Goal: Task Accomplishment & Management: Manage account settings

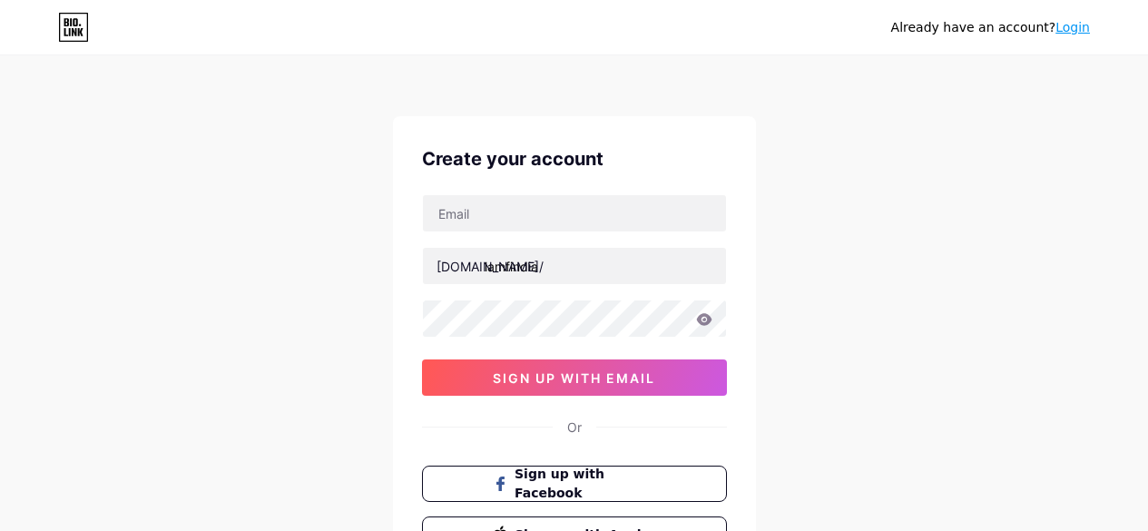
type input "[EMAIL_ADDRESS][DOMAIN_NAME]"
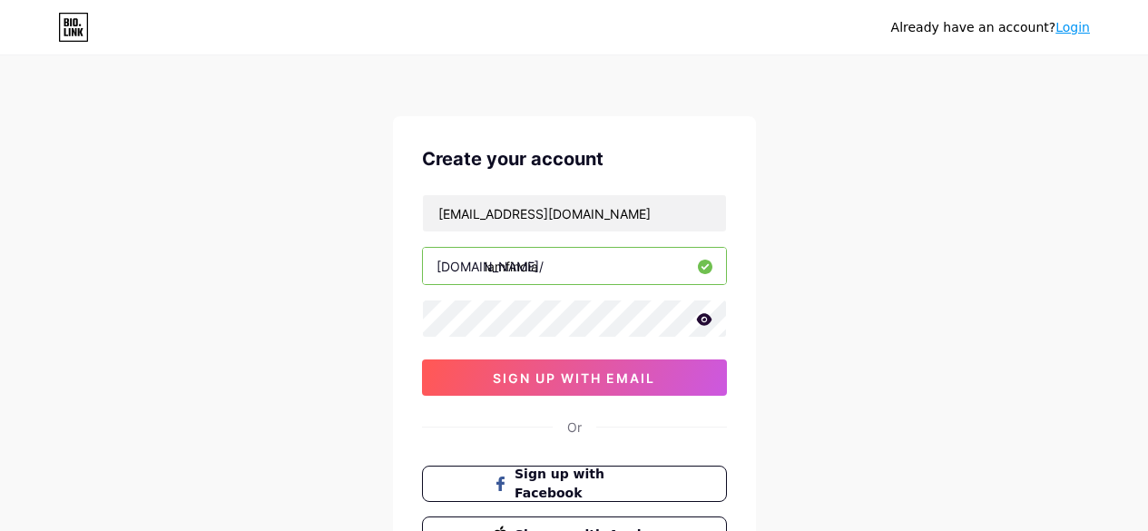
click at [408, 389] on div "Create your account [EMAIL_ADDRESS][DOMAIN_NAME] [DOMAIN_NAME]/ lamfindia sign …" at bounding box center [574, 349] width 363 height 466
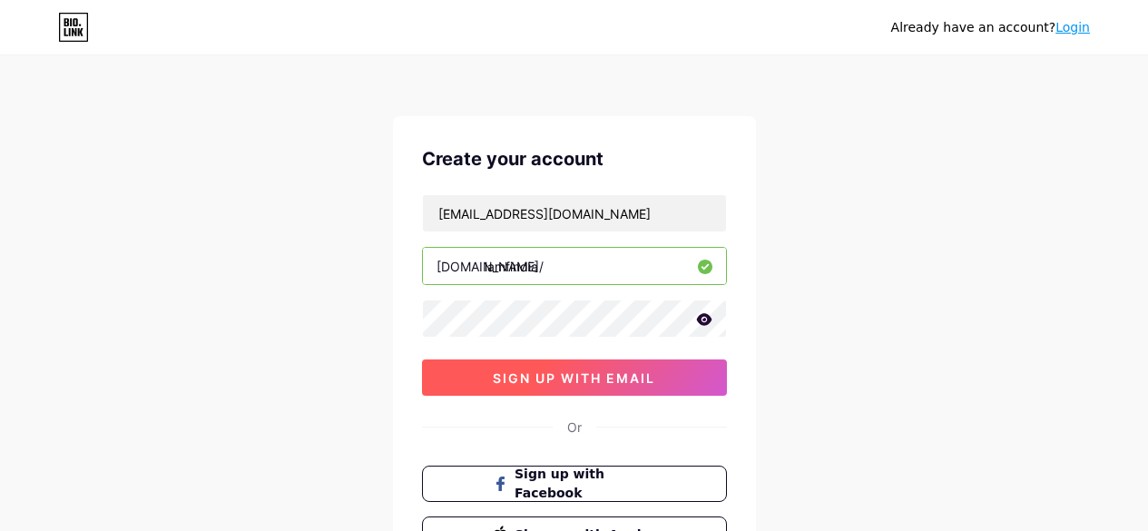
click at [547, 389] on button "sign up with email" at bounding box center [574, 378] width 305 height 36
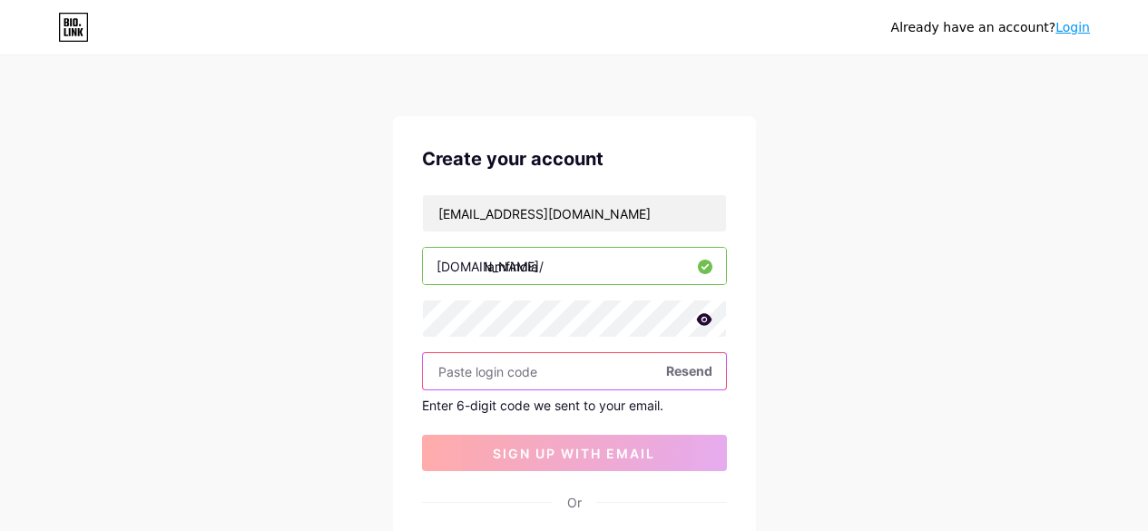
paste input "625208"
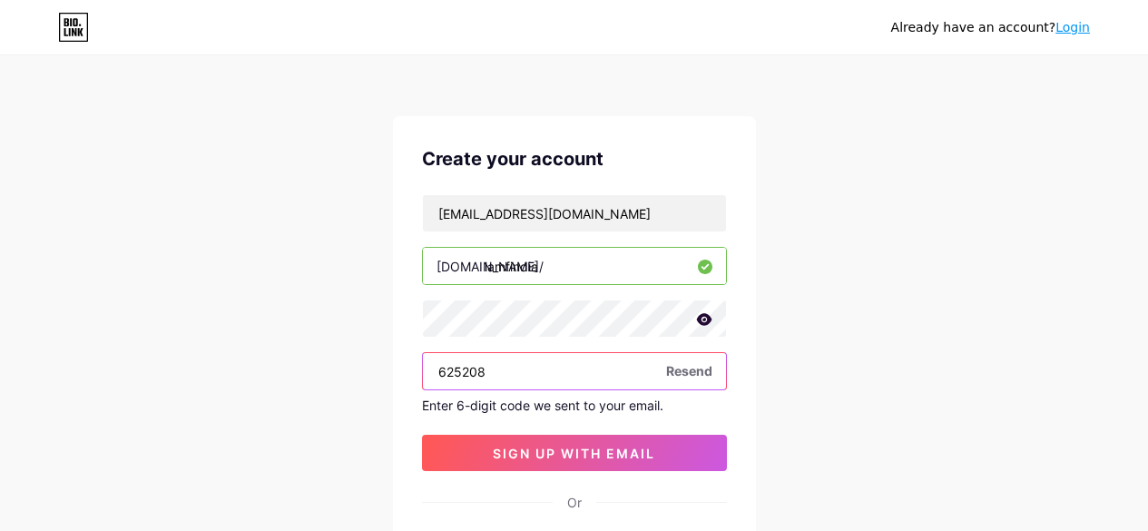
type input "625208"
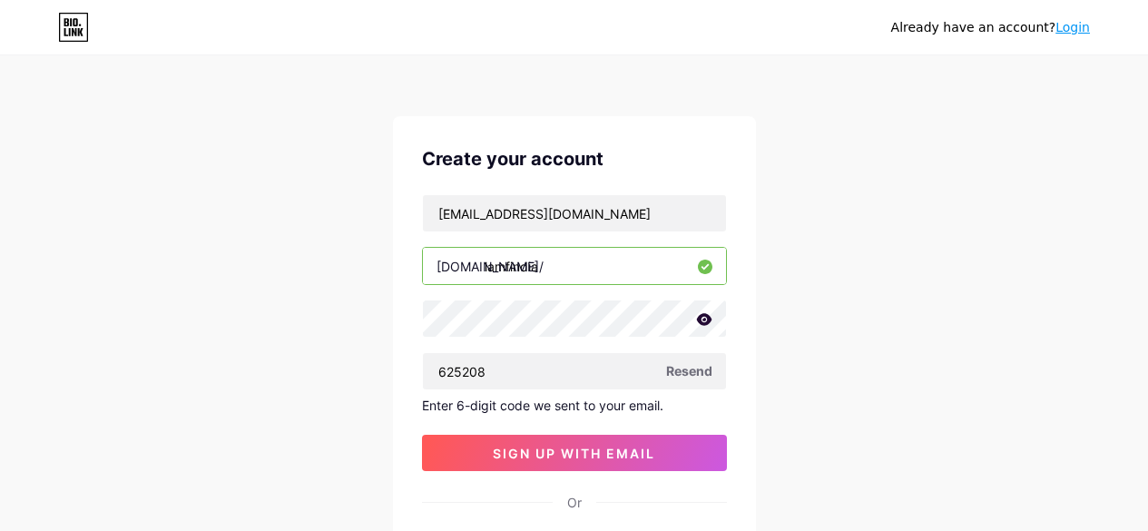
click at [325, 458] on div "Already have an account? Login Create your account [EMAIL_ADDRESS][DOMAIN_NAME]…" at bounding box center [574, 385] width 1148 height 770
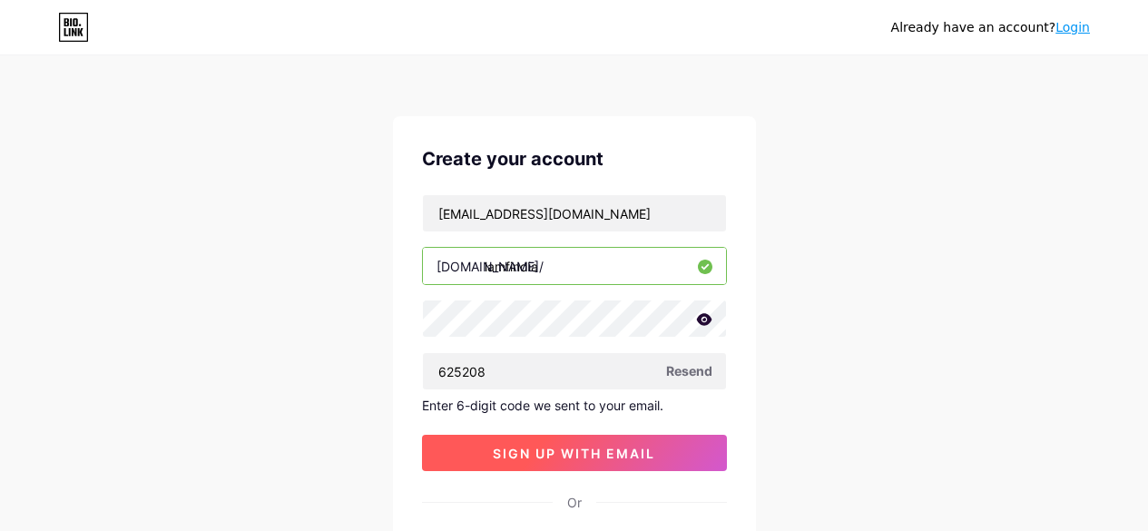
click at [540, 448] on span "sign up with email" at bounding box center [574, 453] width 163 height 15
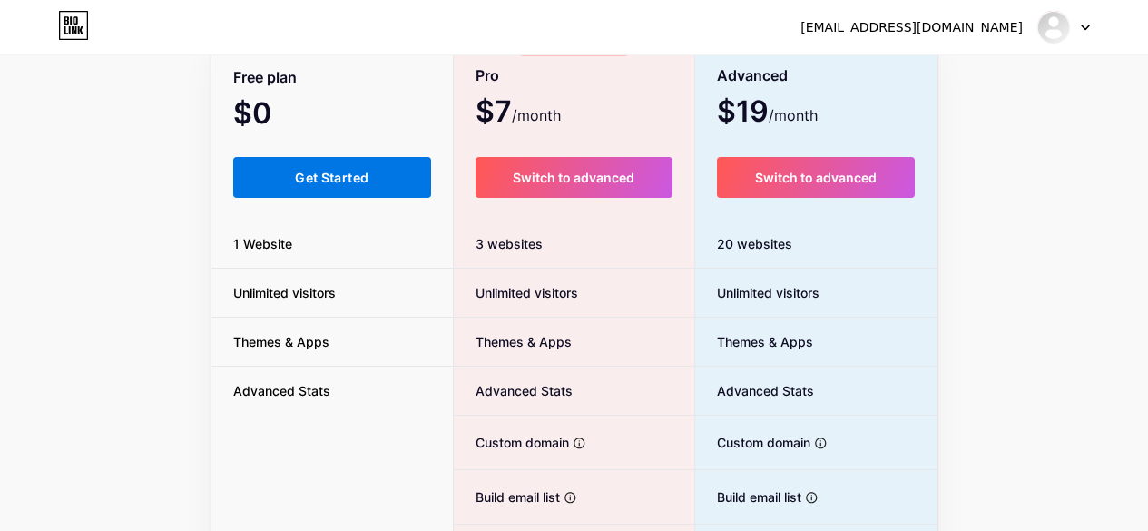
scroll to position [132, 0]
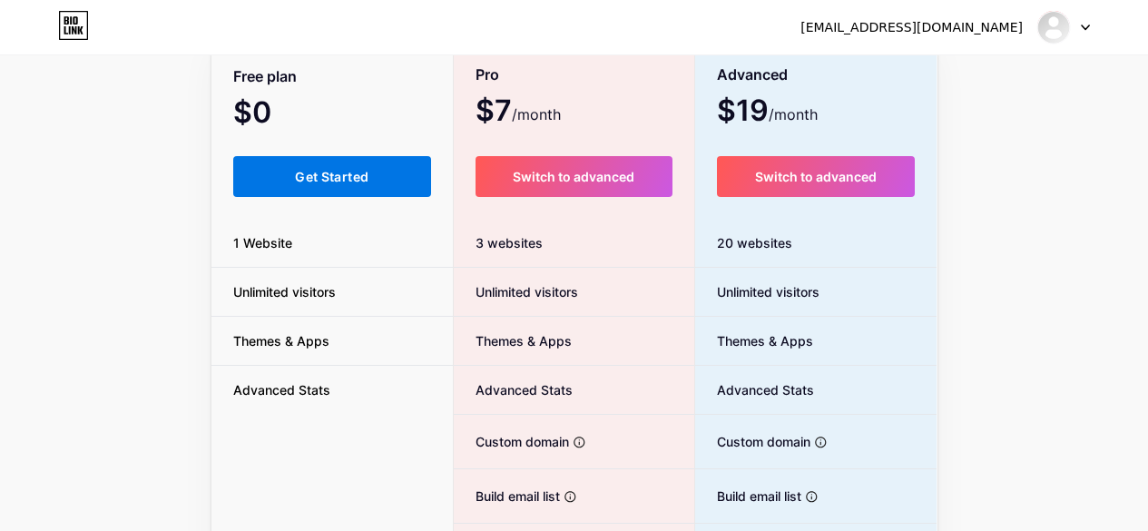
click at [387, 171] on button "Get Started" at bounding box center [332, 176] width 199 height 41
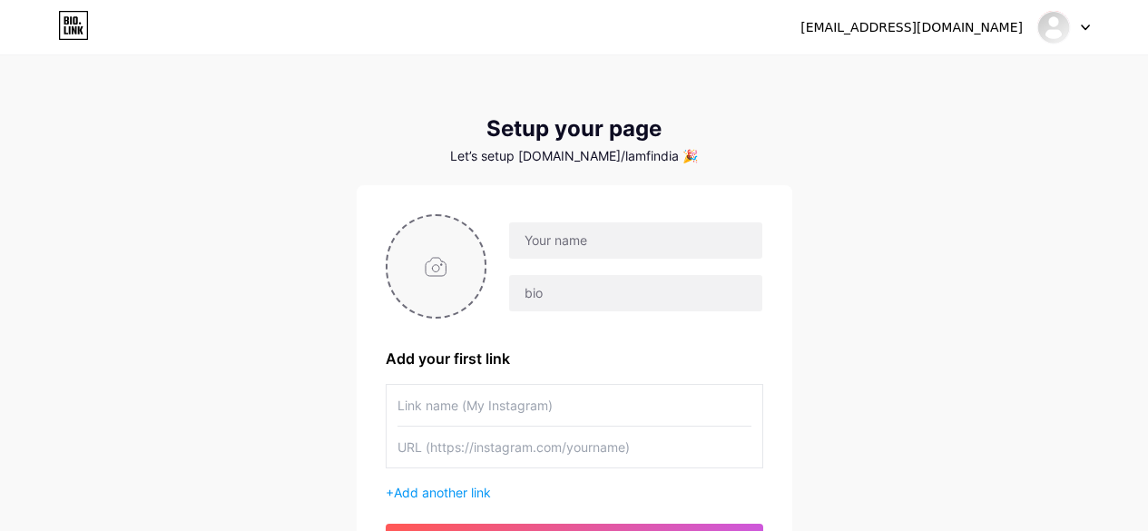
click at [447, 271] on input "file" at bounding box center [437, 266] width 98 height 101
type input "C:\fakepath\600lamfindia.png"
click at [595, 242] on input "text" at bounding box center [635, 240] width 252 height 36
click at [609, 232] on input "text" at bounding box center [635, 240] width 252 height 36
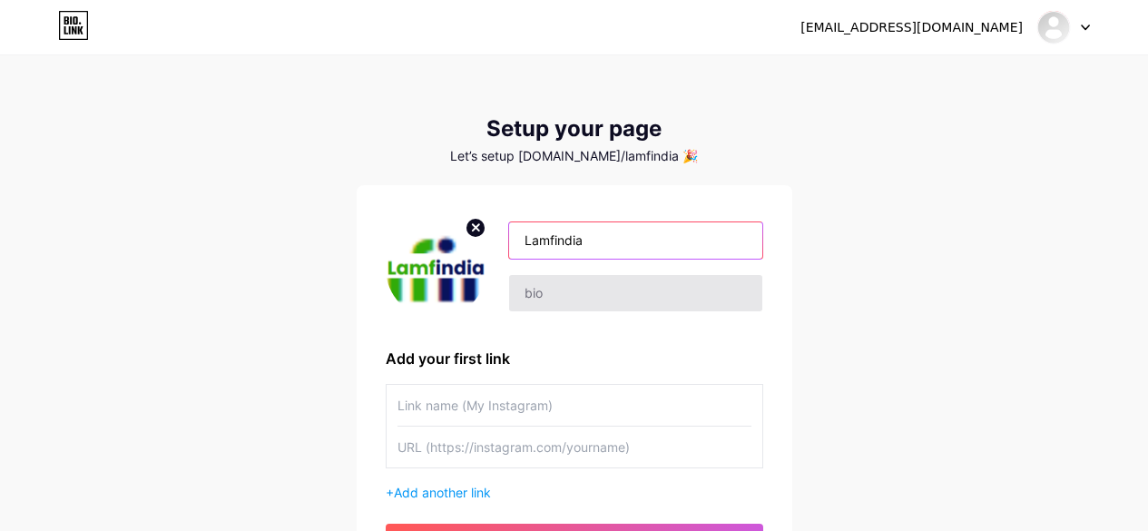
type input "Lamfindia"
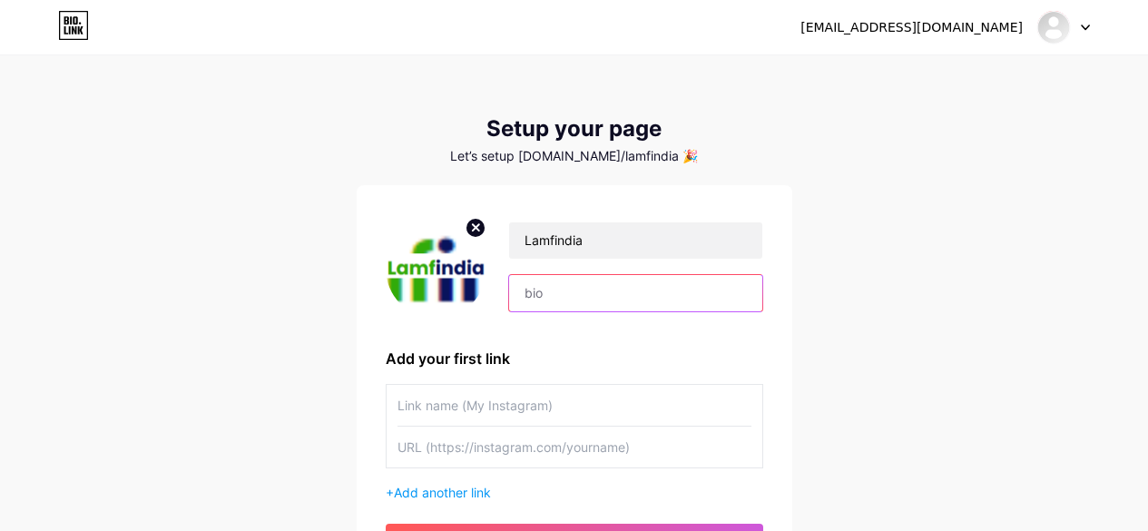
click at [574, 289] on input "text" at bounding box center [635, 293] width 252 height 36
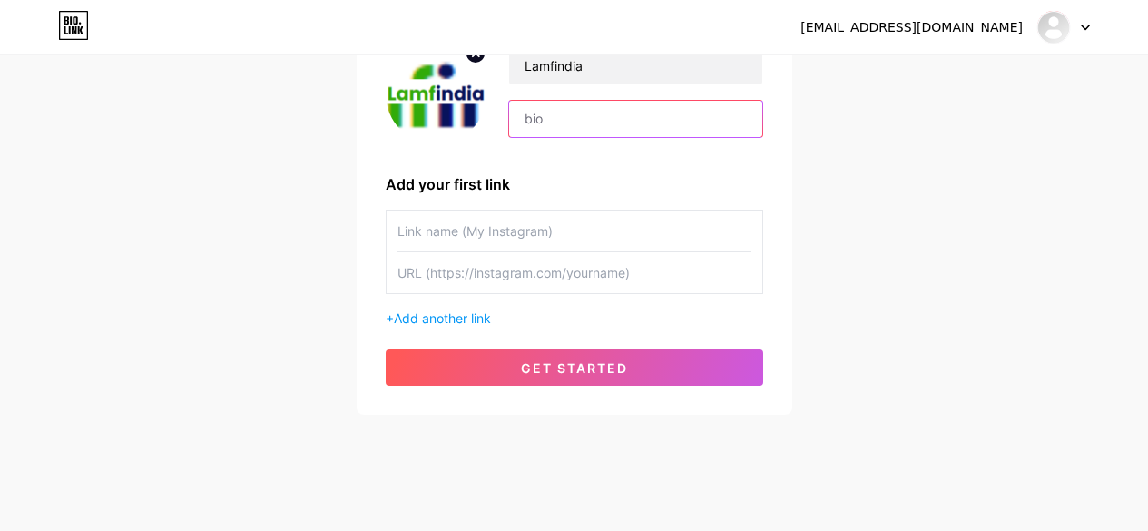
scroll to position [175, 0]
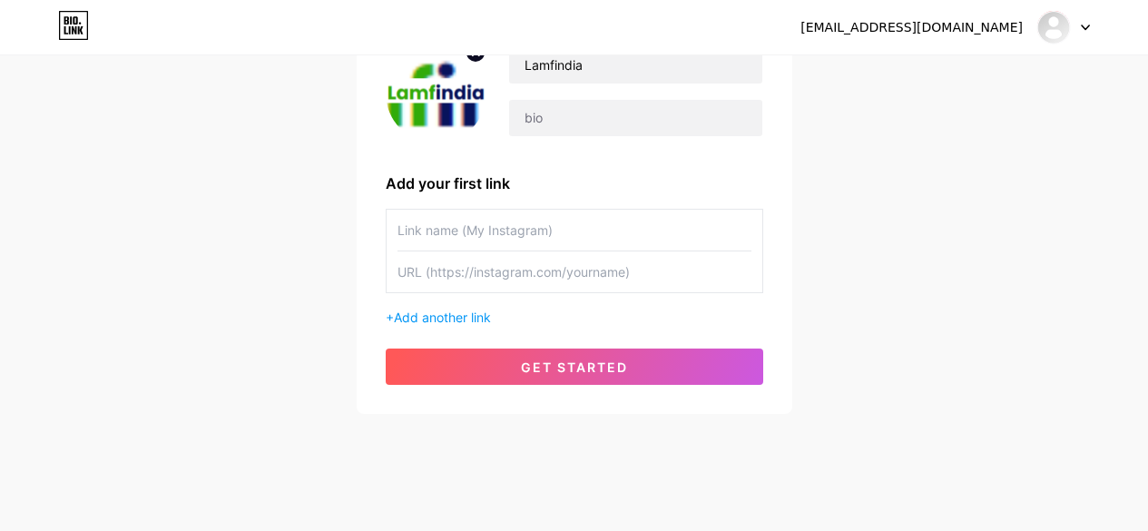
click at [535, 224] on input "text" at bounding box center [575, 230] width 354 height 41
click at [526, 272] on input "text" at bounding box center [575, 271] width 354 height 41
click at [547, 230] on input "text" at bounding box center [575, 230] width 354 height 41
click at [565, 122] on input "text" at bounding box center [635, 118] width 252 height 36
paste input "Lamfindia is a trusted financial research platform offering data-driven insight…"
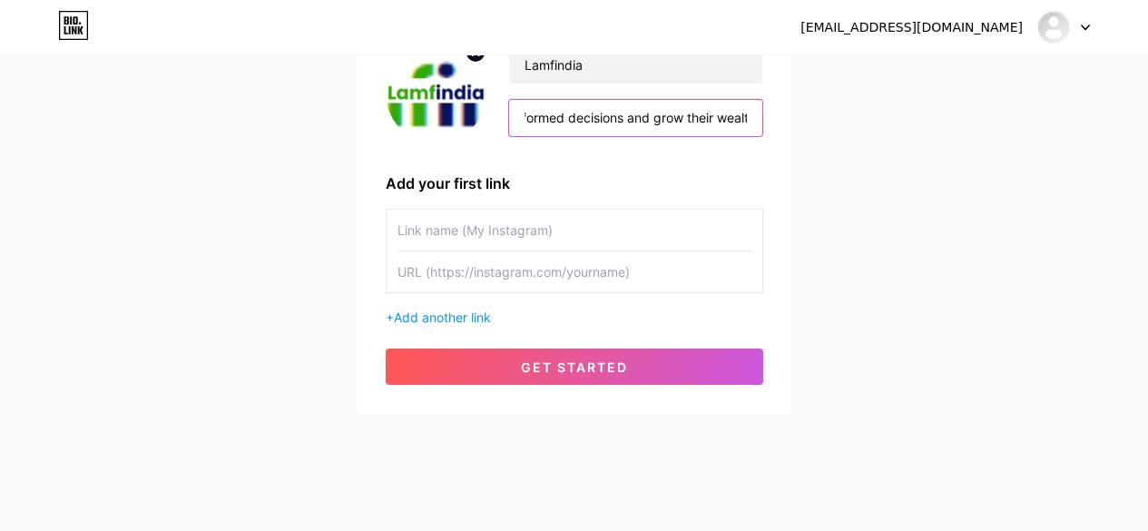
scroll to position [0, 1074]
type input "Lamfindia is a trusted financial research platform offering data-driven insight…"
click at [572, 232] on input "text" at bounding box center [575, 230] width 354 height 41
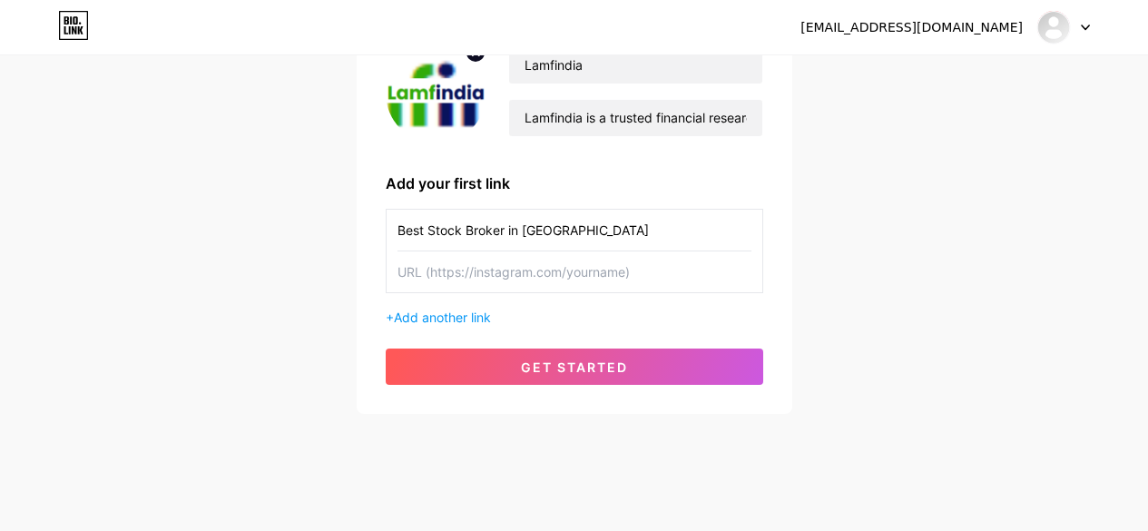
type input "Best Stock Broker in [GEOGRAPHIC_DATA]"
click at [538, 265] on input "text" at bounding box center [575, 271] width 354 height 41
paste input "[URL][DOMAIN_NAME]"
type input "[URL][DOMAIN_NAME]"
click at [334, 345] on div "[EMAIL_ADDRESS][DOMAIN_NAME] Dashboard Logout Setup your page Let’s setup [DOMA…" at bounding box center [574, 148] width 1148 height 647
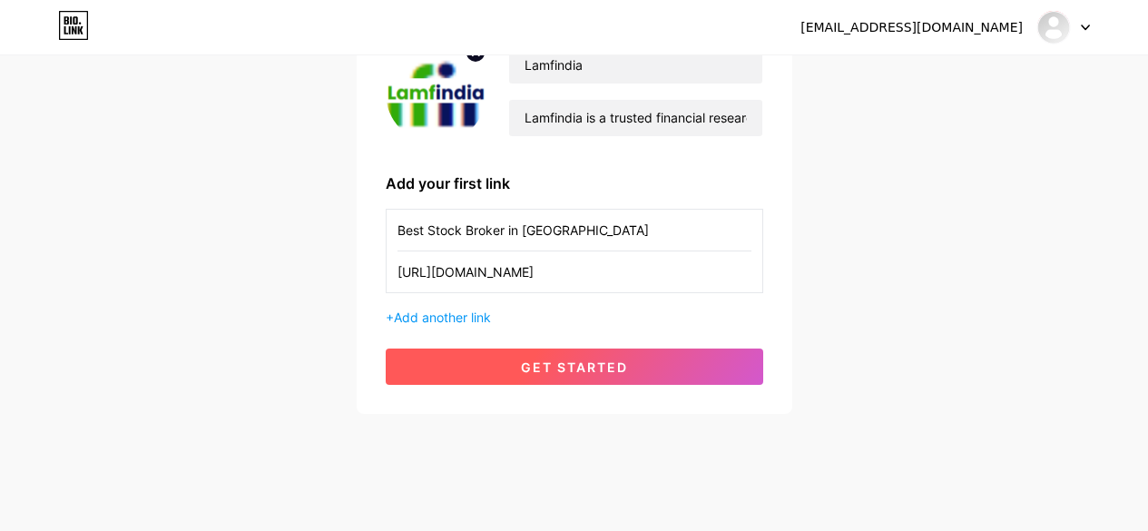
click at [536, 370] on span "get started" at bounding box center [574, 367] width 107 height 15
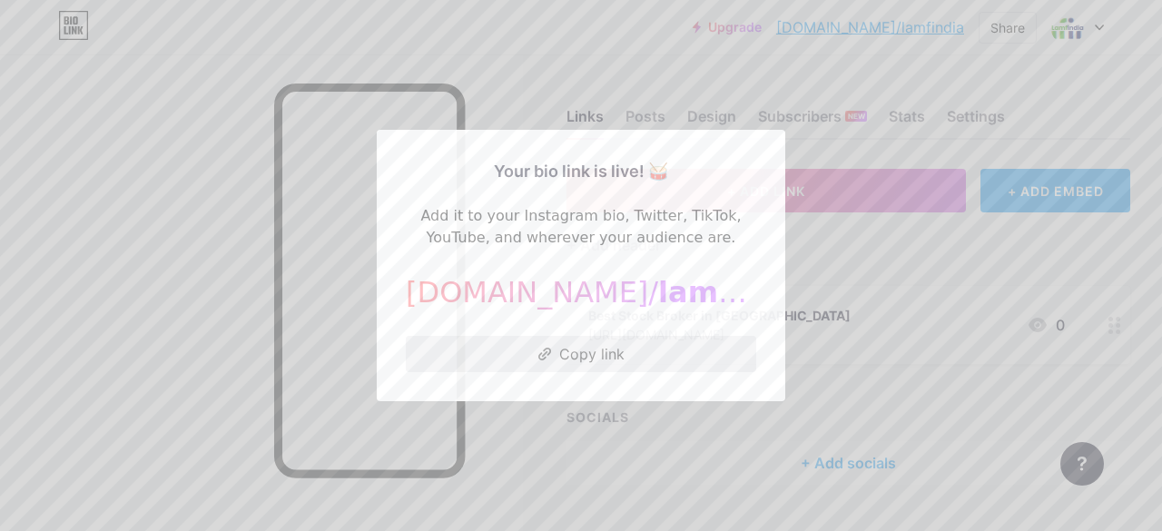
click at [586, 360] on button "Copy link" at bounding box center [581, 354] width 350 height 36
click at [591, 350] on button "Copy link" at bounding box center [581, 354] width 350 height 36
click at [872, 257] on div at bounding box center [581, 265] width 1162 height 531
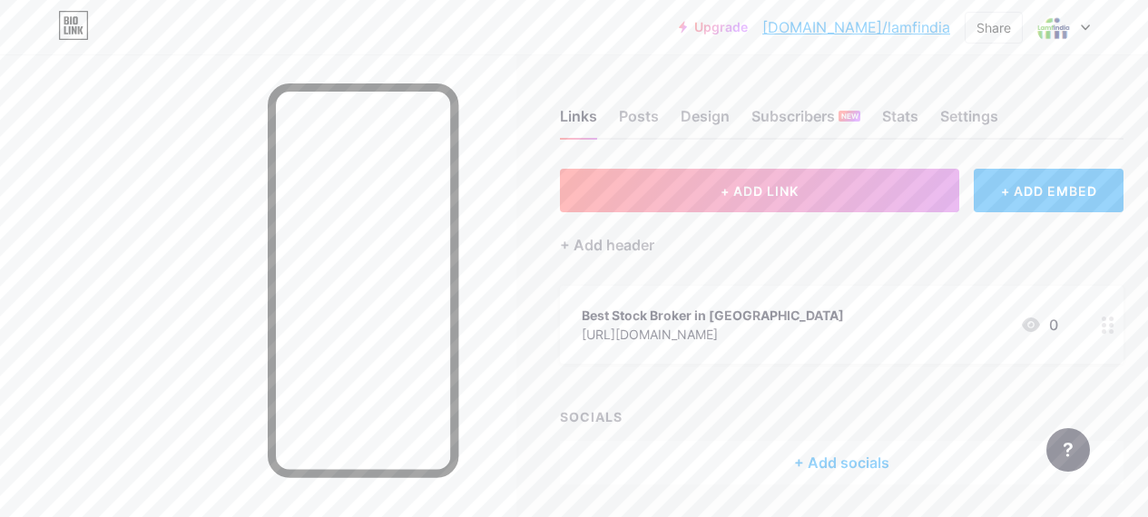
click at [1079, 26] on div at bounding box center [1064, 27] width 53 height 33
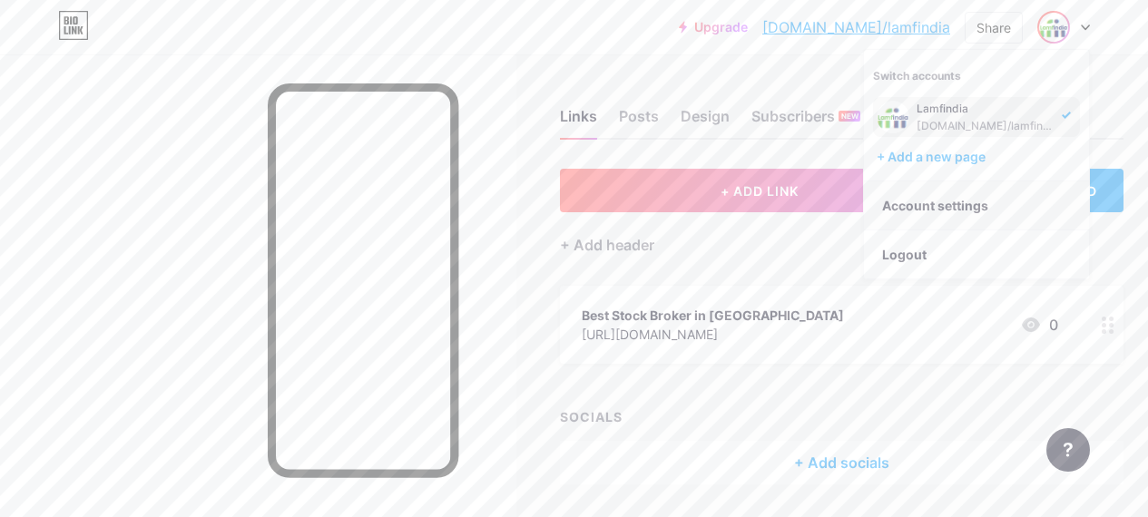
click at [922, 202] on link "Account settings" at bounding box center [976, 206] width 225 height 49
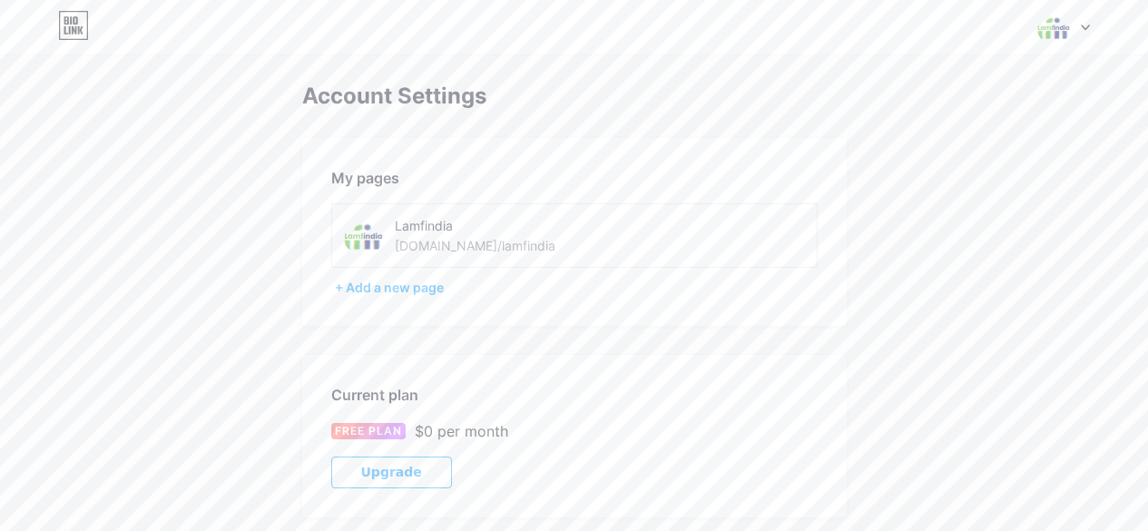
click at [1075, 37] on div at bounding box center [1064, 27] width 53 height 33
click at [793, 66] on div "Account Settings My pages Lamfindia [DOMAIN_NAME]/lamfindia + Add a new page Cu…" at bounding box center [574, 470] width 1148 height 940
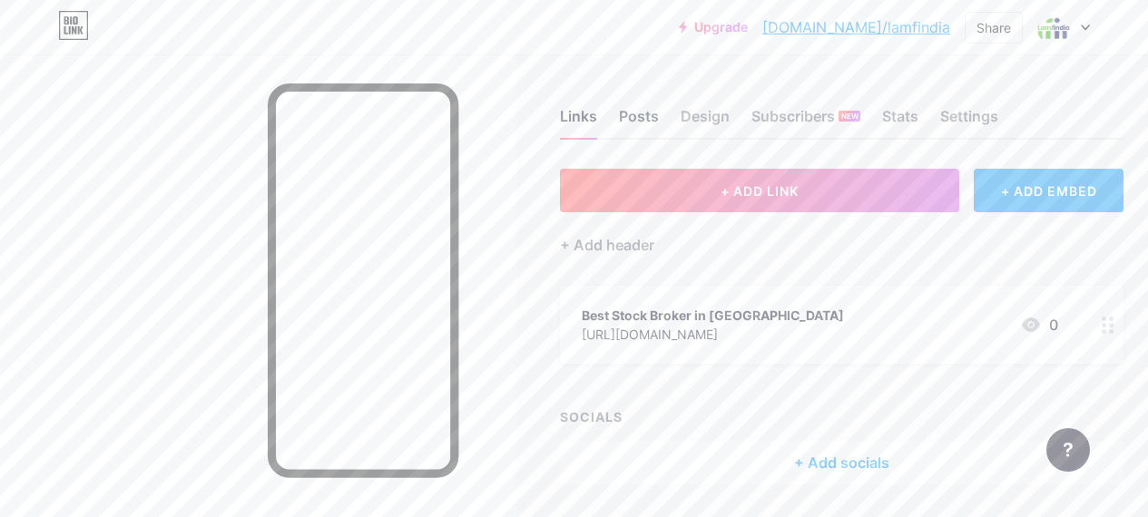
click at [651, 120] on div "Posts" at bounding box center [639, 121] width 40 height 33
click at [1069, 43] on div at bounding box center [1064, 27] width 53 height 33
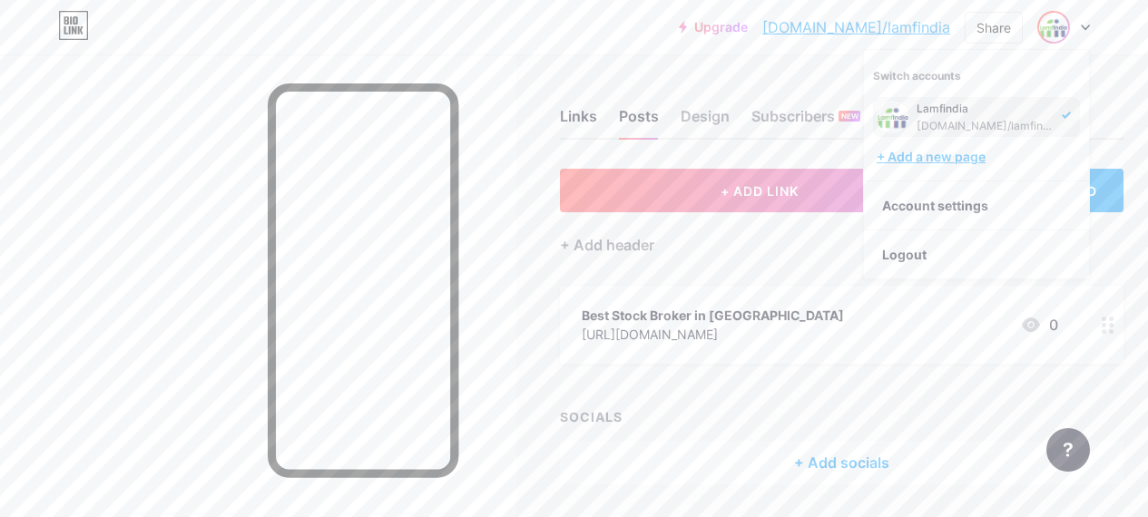
click at [961, 153] on div "+ Add a new page" at bounding box center [978, 157] width 203 height 18
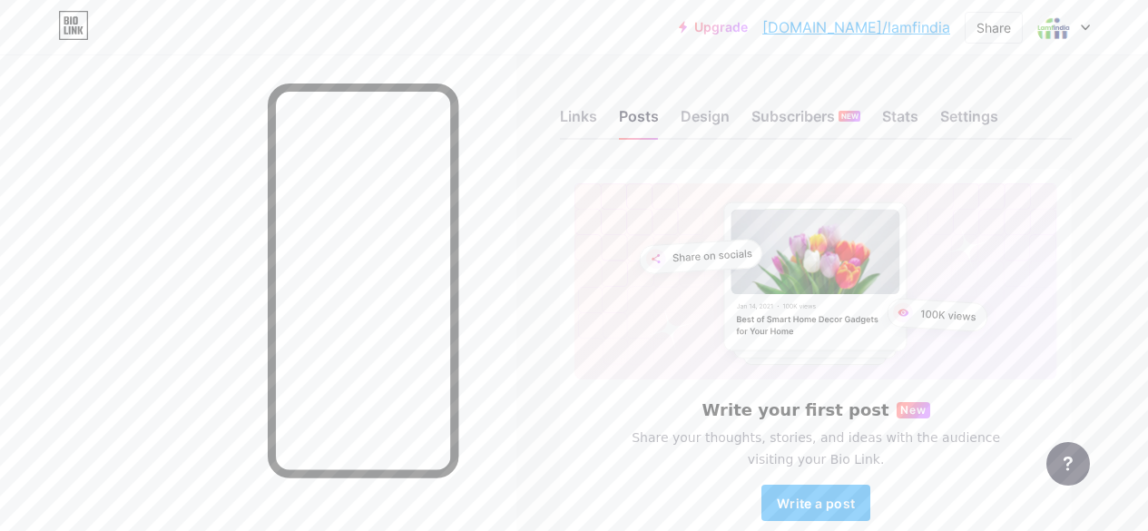
scroll to position [103, 0]
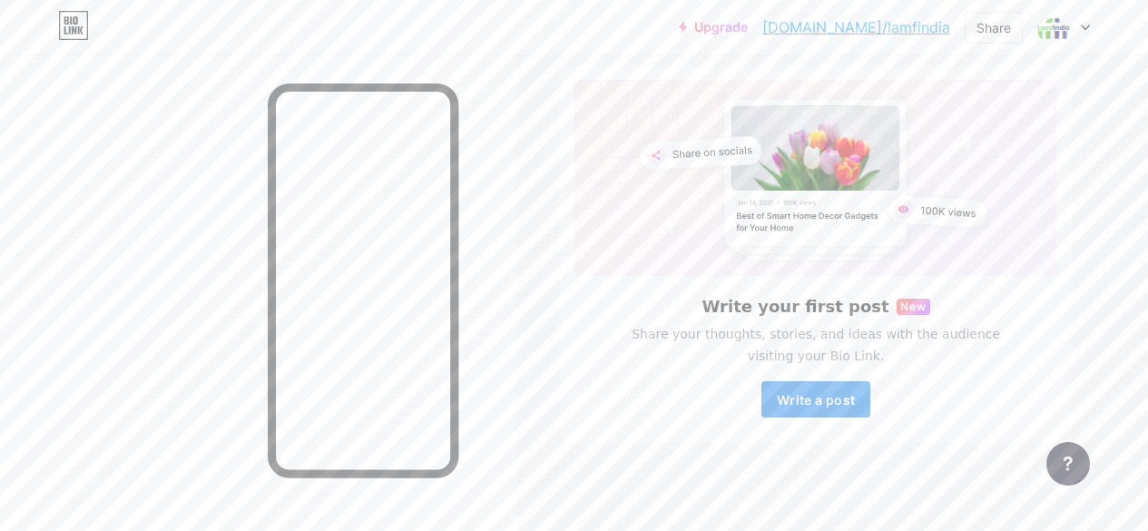
click at [822, 401] on span "Write a post" at bounding box center [816, 399] width 78 height 15
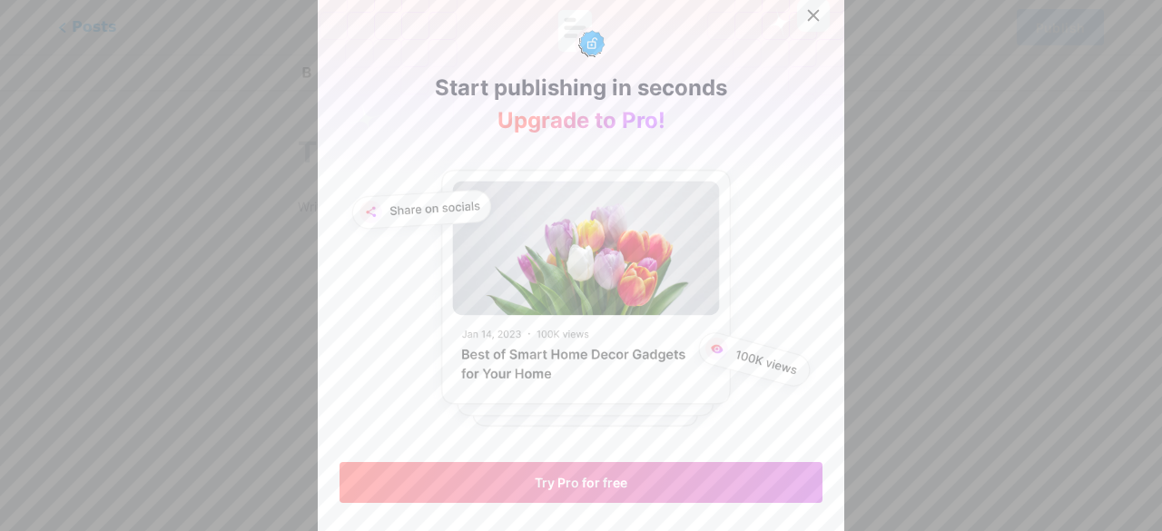
click at [803, 32] on div at bounding box center [813, 15] width 33 height 33
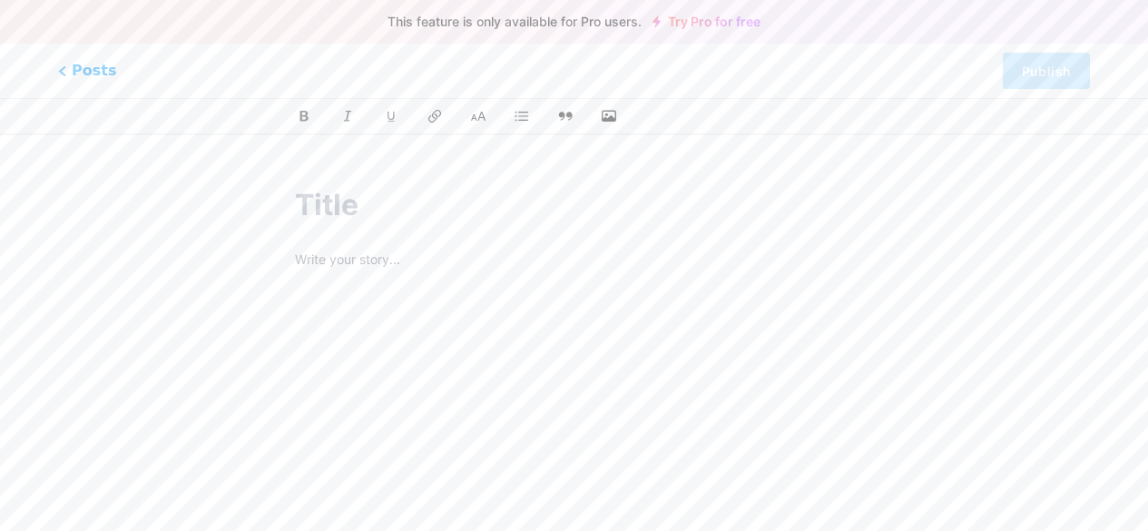
click at [504, 208] on input "text" at bounding box center [574, 205] width 558 height 44
type input "sccsc"
click at [377, 315] on p at bounding box center [574, 306] width 558 height 25
type input "sccsc"
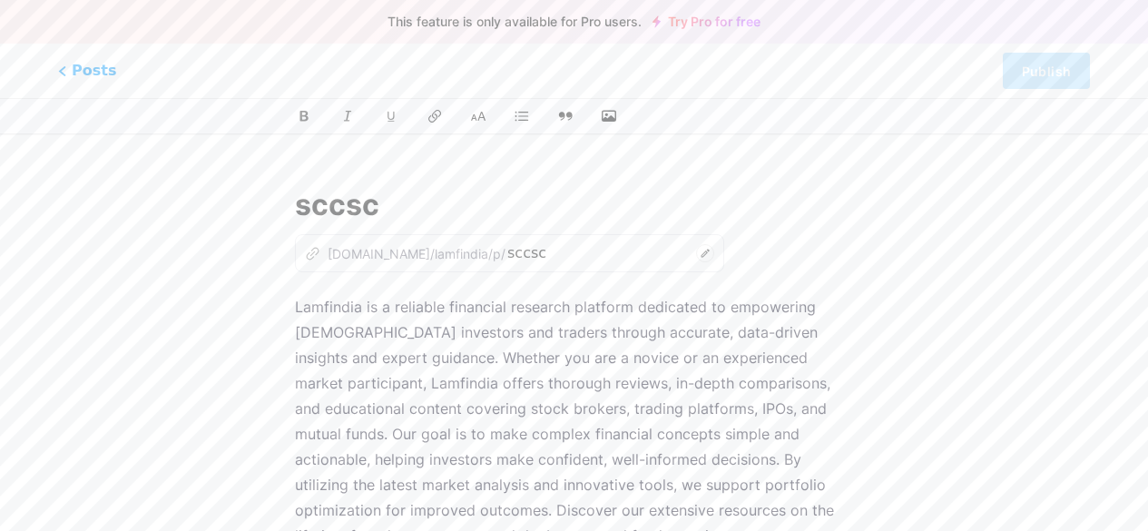
click at [514, 374] on p "Lamfindia is a reliable financial research platform dedicated to empowering [DE…" at bounding box center [574, 446] width 558 height 305
click at [426, 261] on div "z [DOMAIN_NAME]/lamfindia/p/" at bounding box center [405, 253] width 201 height 19
click at [696, 252] on icon at bounding box center [705, 253] width 18 height 18
click at [531, 256] on input "sccsc" at bounding box center [599, 253] width 182 height 22
type input "sdfffad"
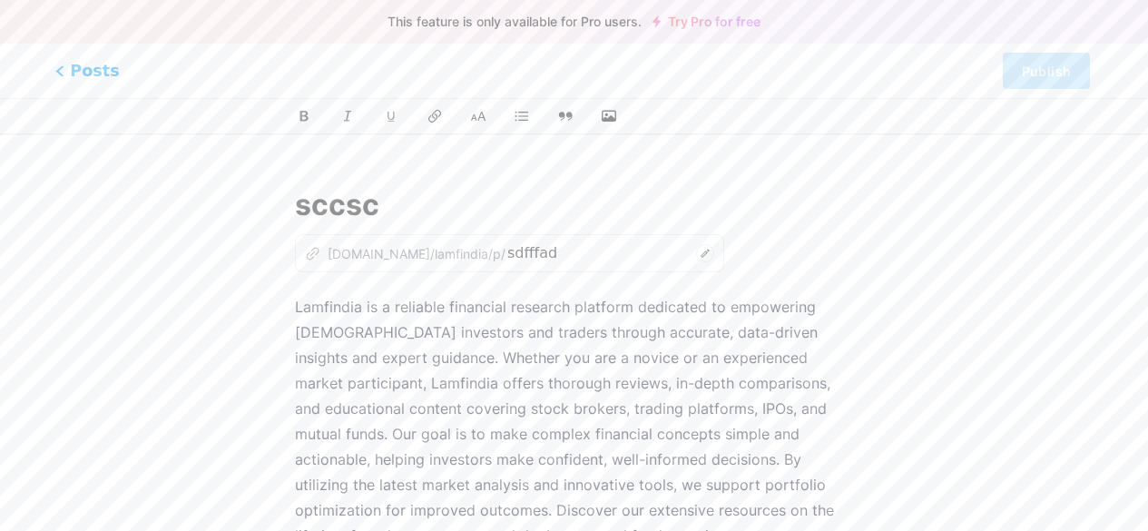
click at [75, 74] on span "Posts" at bounding box center [87, 71] width 64 height 24
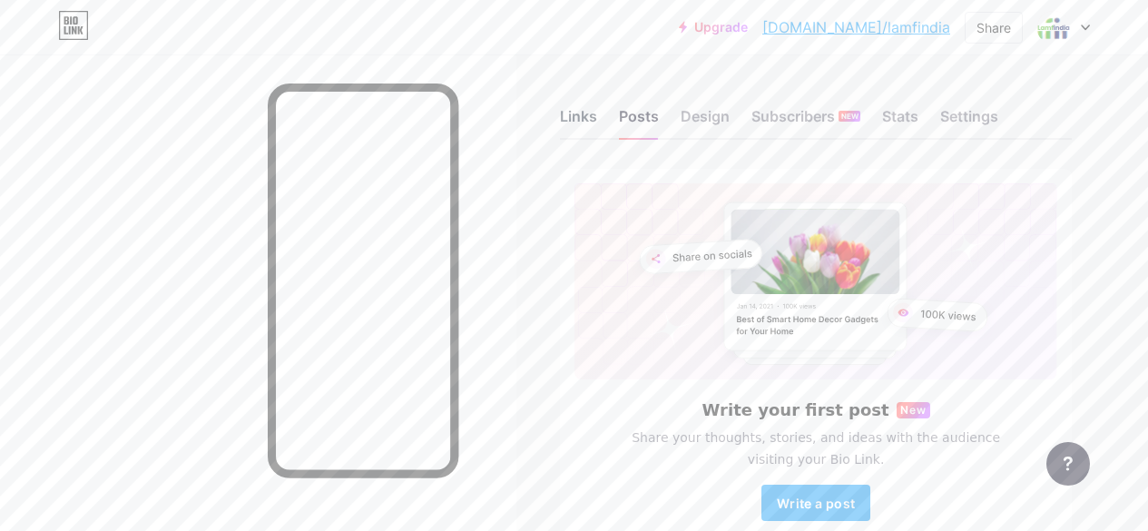
click at [591, 114] on div "Links" at bounding box center [578, 121] width 37 height 33
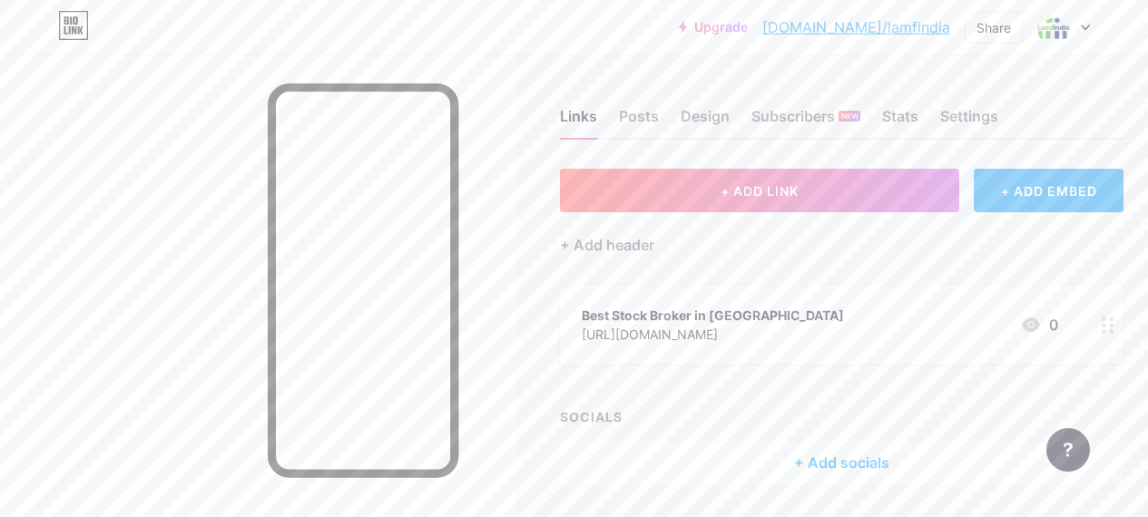
click at [718, 95] on div "Links Posts Design Subscribers NEW Stats Settings" at bounding box center [842, 108] width 564 height 64
click at [709, 115] on div "Design" at bounding box center [705, 121] width 49 height 33
click at [906, 112] on div "Stats" at bounding box center [900, 121] width 36 height 33
click at [997, 105] on div "Settings" at bounding box center [970, 121] width 58 height 33
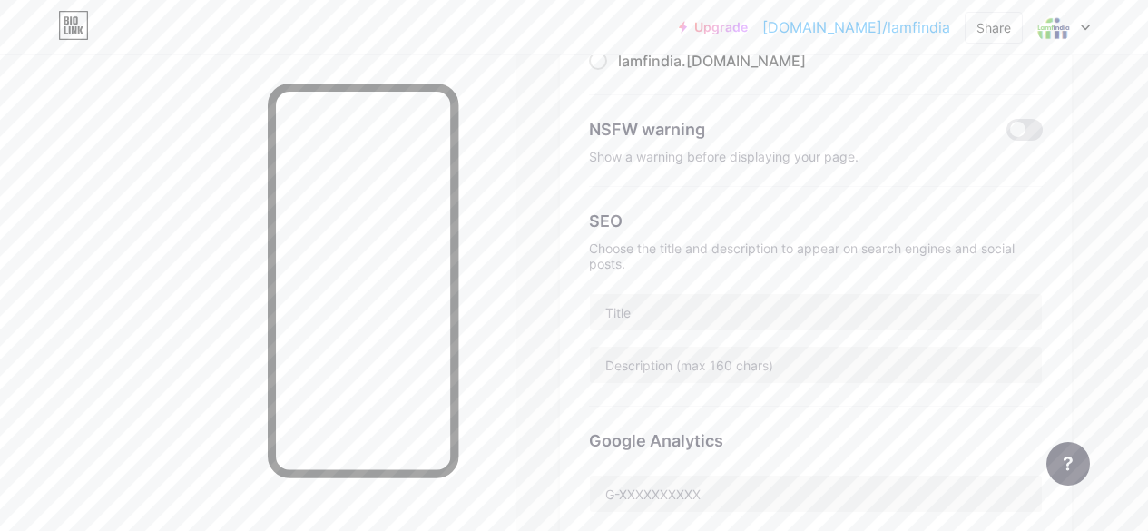
scroll to position [249, 0]
click at [687, 258] on div "Choose the title and description to appear on search engines and social posts." at bounding box center [816, 254] width 454 height 31
click at [663, 246] on div "Choose the title and description to appear on search engines and social posts." at bounding box center [816, 254] width 454 height 31
click at [680, 320] on input "text" at bounding box center [816, 310] width 452 height 36
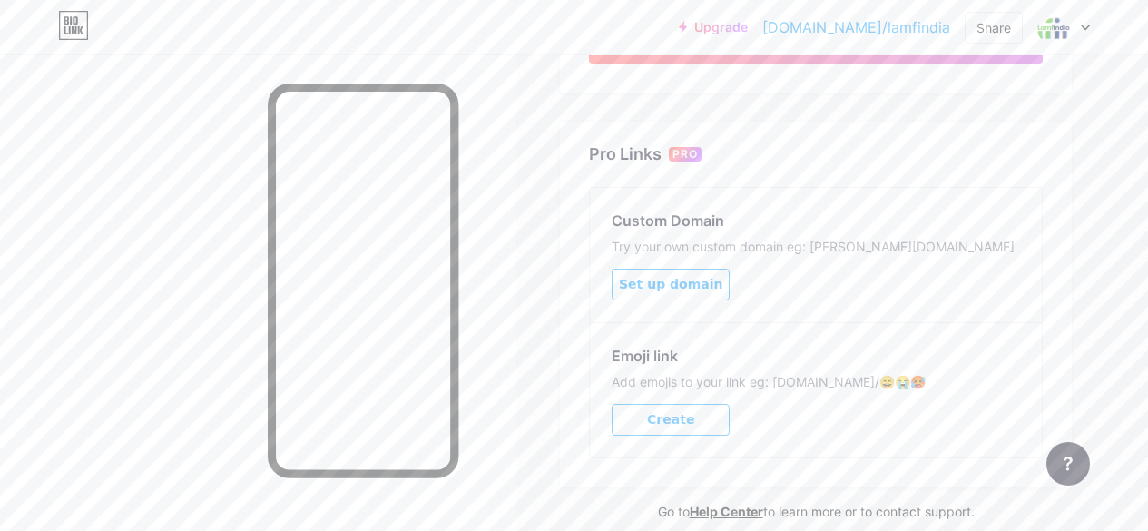
scroll to position [970, 0]
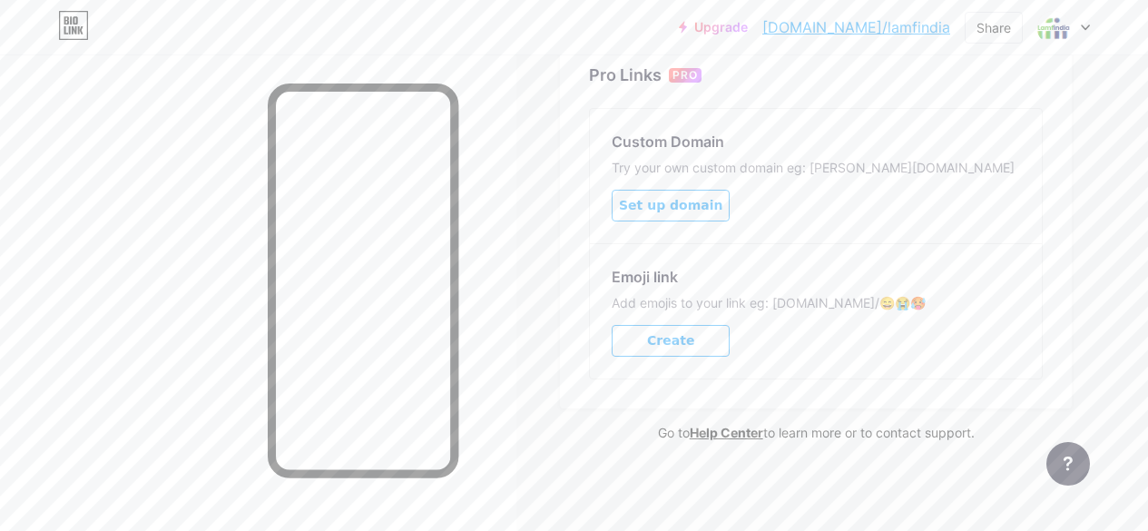
type input "Best Stock Broker in [GEOGRAPHIC_DATA] by [PERSON_NAME]"
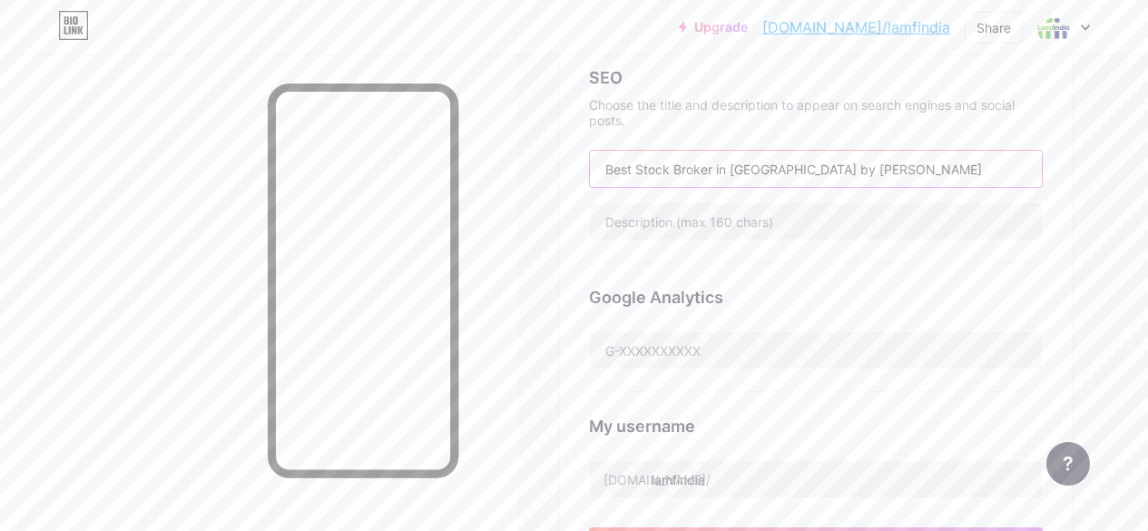
scroll to position [399, 0]
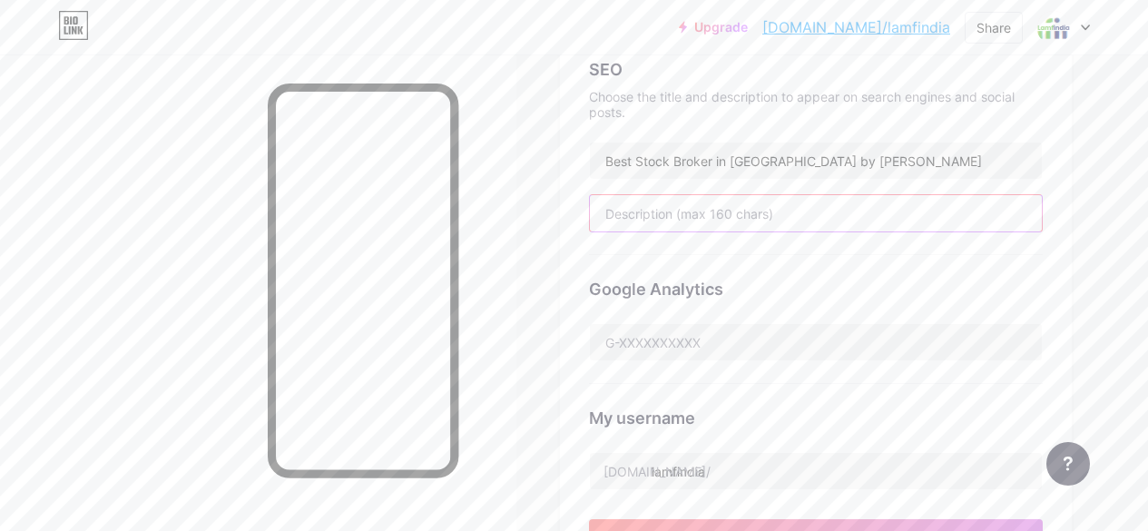
click at [705, 219] on input "text" at bounding box center [816, 213] width 452 height 36
paste input "Find the best stock broker in [GEOGRAPHIC_DATA] with [PERSON_NAME]’s expert rev…"
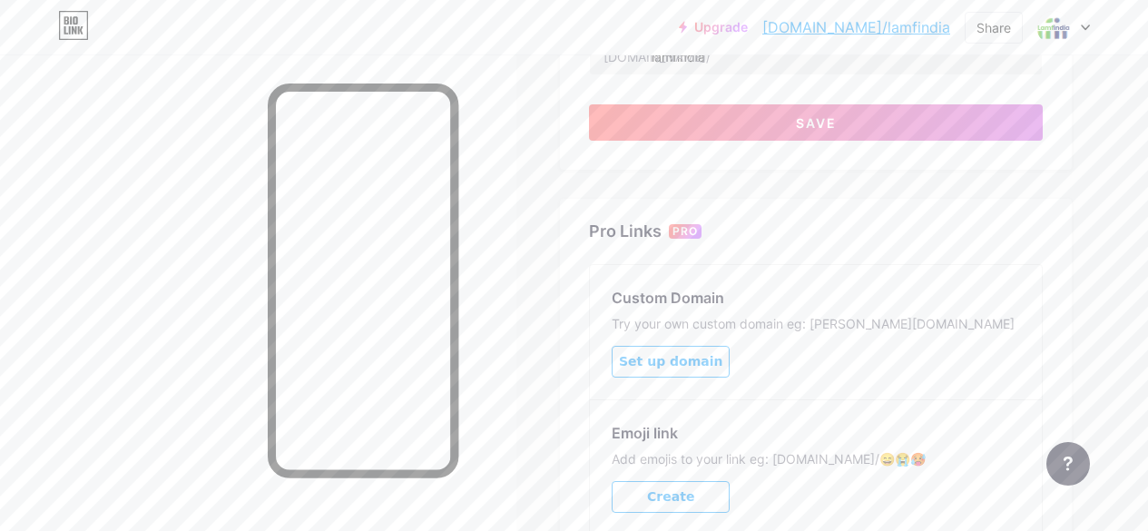
scroll to position [814, 0]
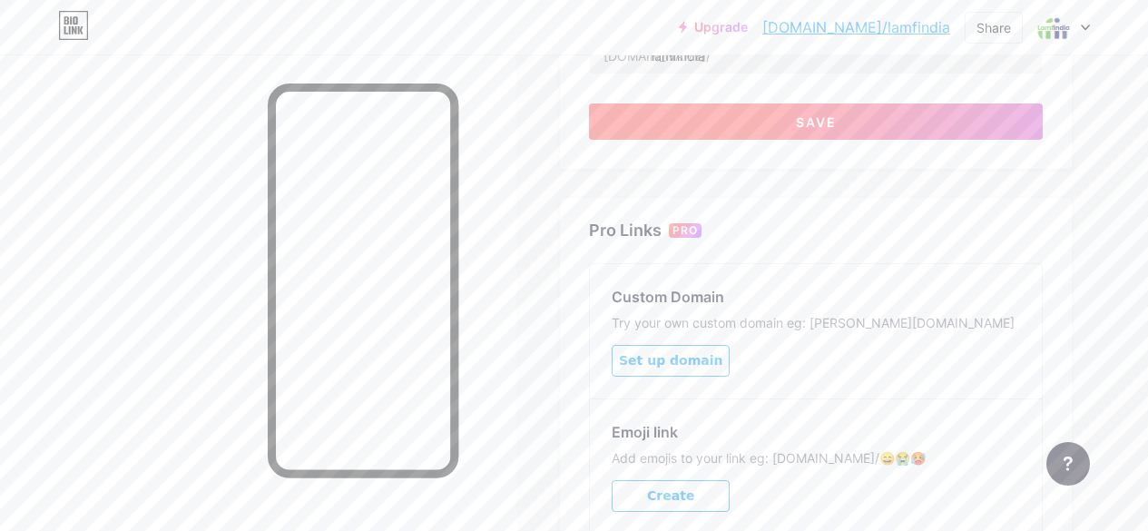
type input "Find the best stock broker in [GEOGRAPHIC_DATA] with [PERSON_NAME]’s expert rev…"
click at [761, 113] on button "Save" at bounding box center [816, 121] width 454 height 36
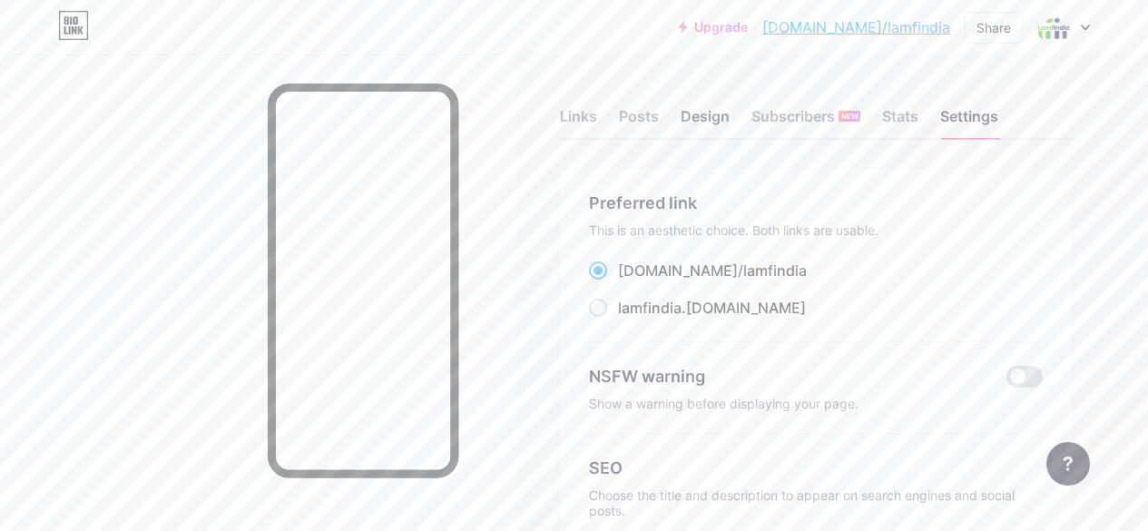
click at [730, 114] on div "Design" at bounding box center [705, 121] width 49 height 33
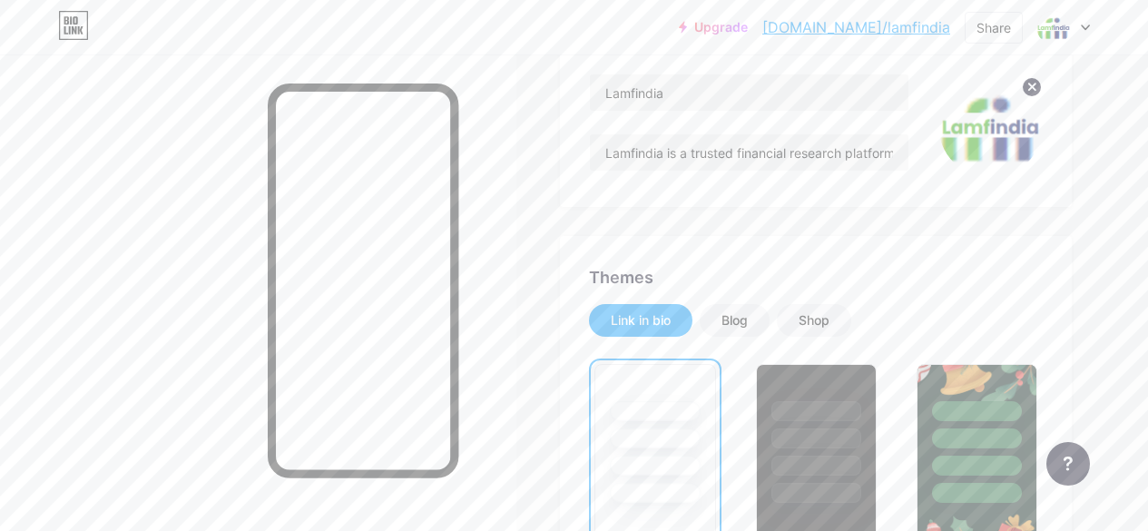
scroll to position [177, 0]
click at [748, 327] on div "Blog" at bounding box center [735, 321] width 26 height 18
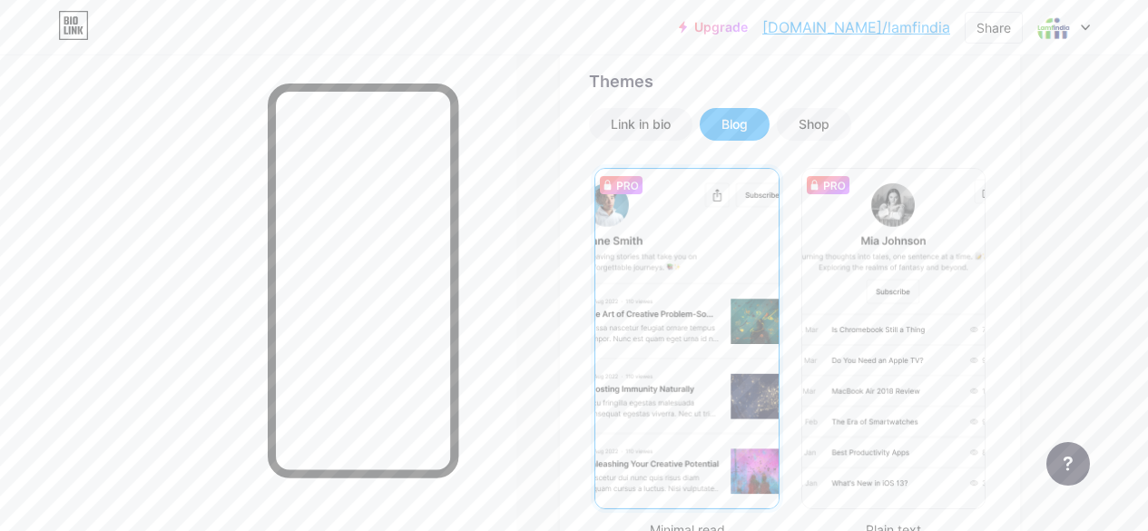
scroll to position [375, 0]
click at [642, 126] on div "Link in bio" at bounding box center [641, 123] width 60 height 18
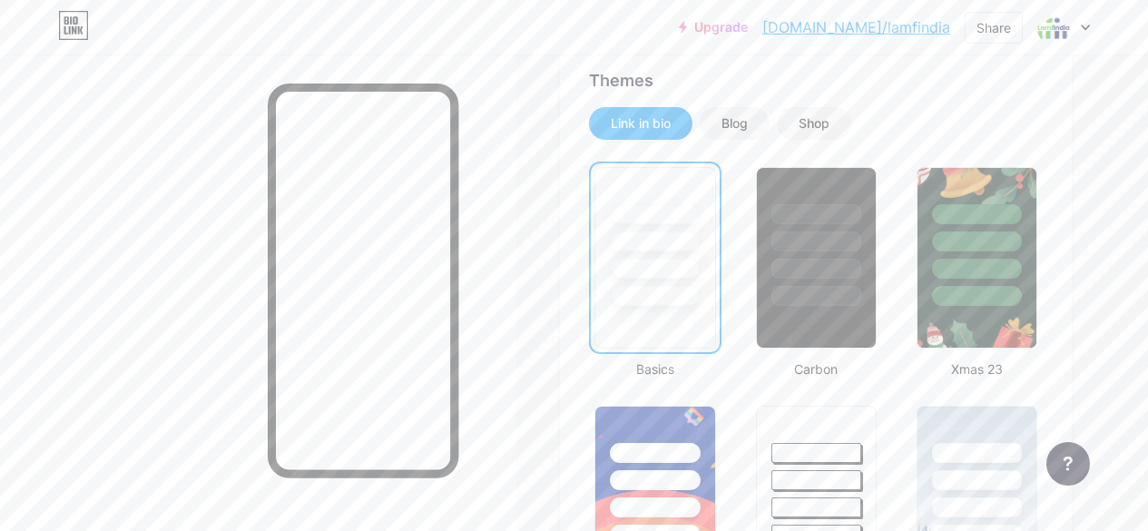
click at [901, 31] on link "[DOMAIN_NAME]/lamfindia" at bounding box center [857, 27] width 188 height 22
